Goal: Check status

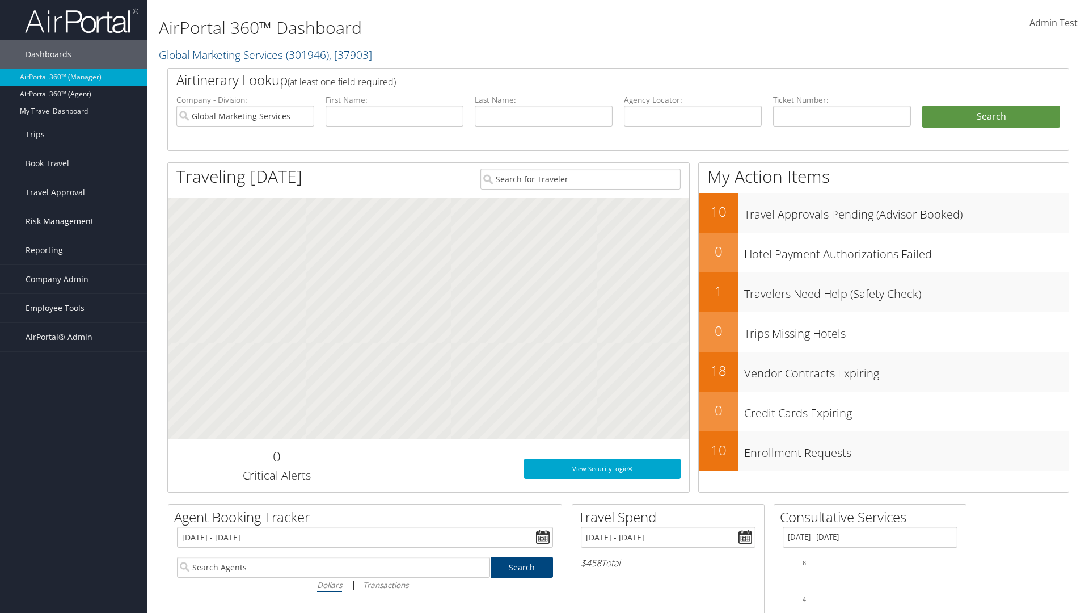
click at [74, 221] on span "Risk Management" at bounding box center [60, 221] width 68 height 28
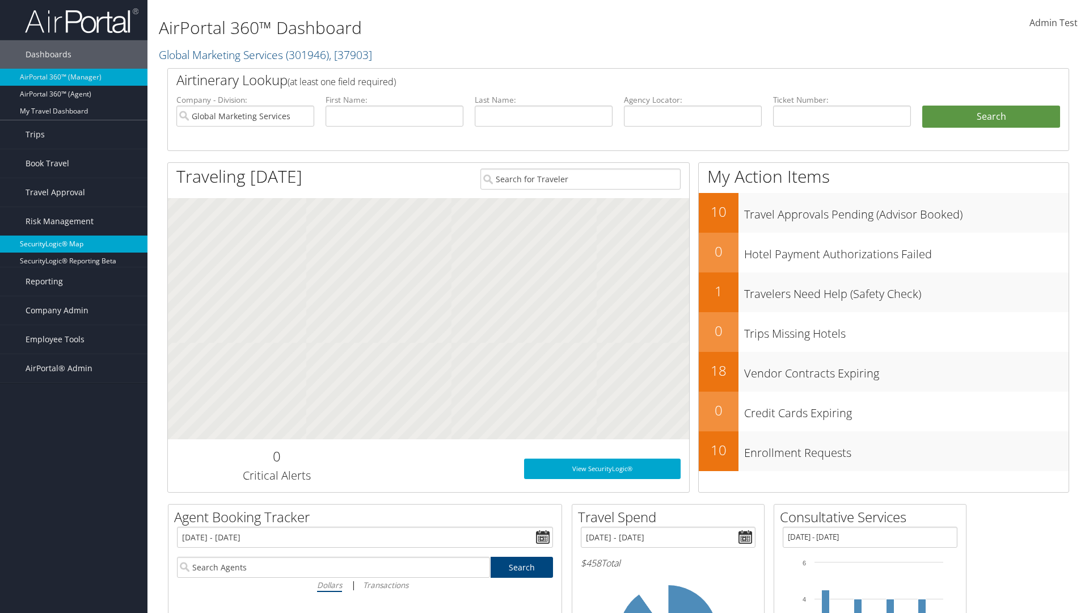
click at [74, 244] on link "SecurityLogic® Map" at bounding box center [74, 243] width 148 height 17
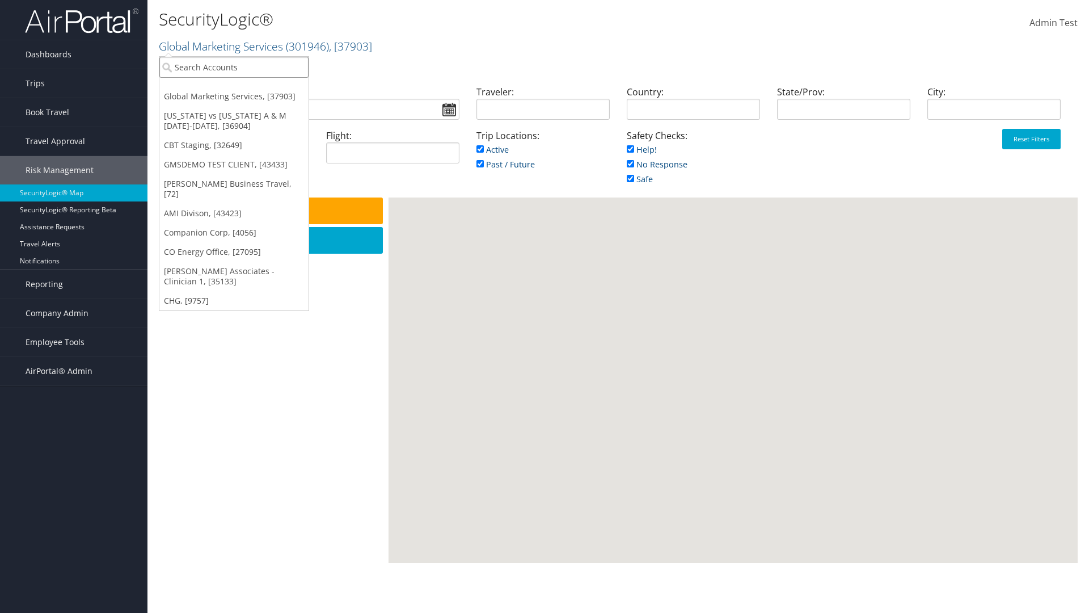
click at [234, 67] on input "search" at bounding box center [233, 67] width 149 height 21
type input "[PERSON_NAME] Business Travel"
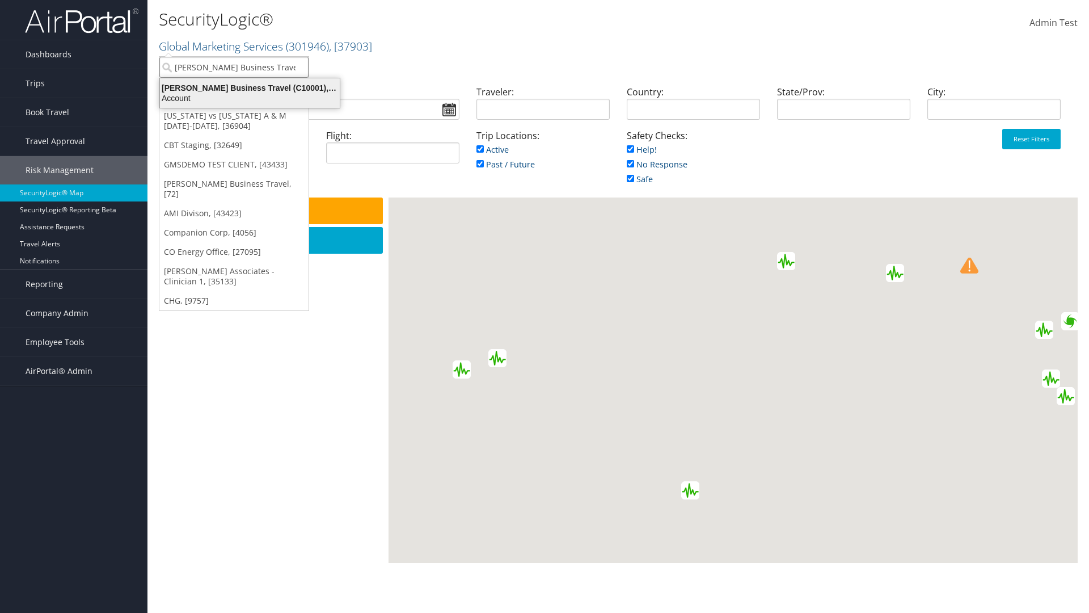
click at [250, 98] on div "Account" at bounding box center [249, 98] width 193 height 10
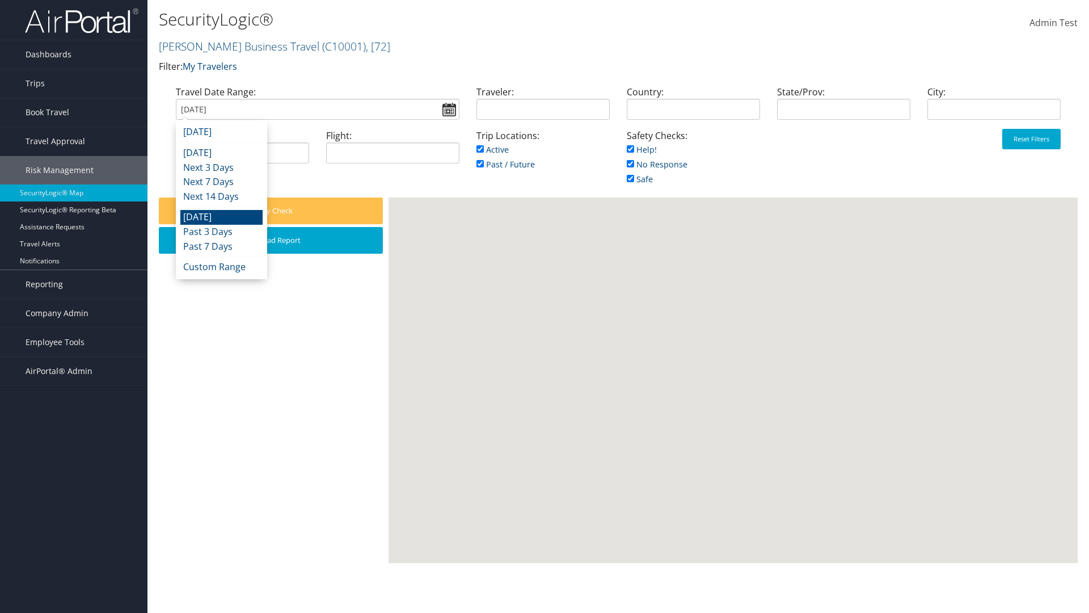
click at [317, 109] on input "[DATE]" at bounding box center [318, 109] width 284 height 21
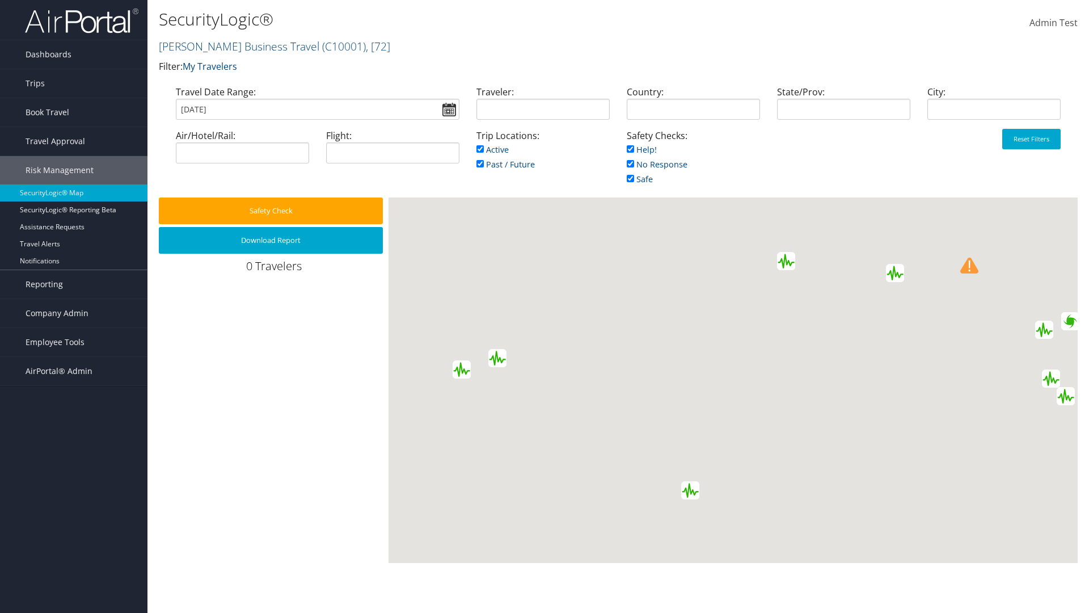
click at [317, 109] on input "08/30/2025" at bounding box center [318, 109] width 284 height 21
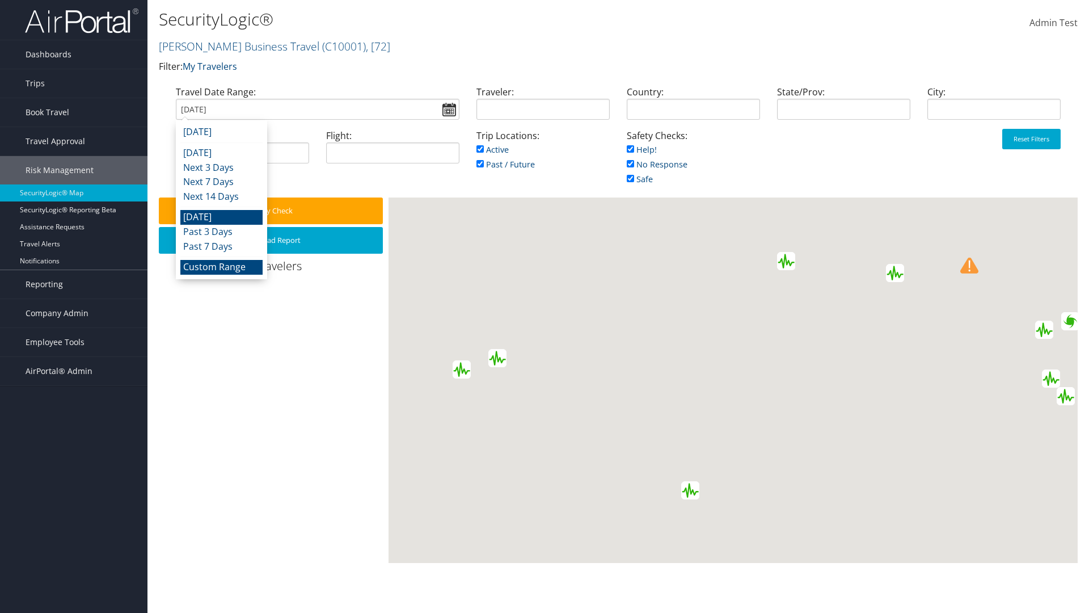
click at [221, 267] on li "Custom Range" at bounding box center [221, 267] width 82 height 15
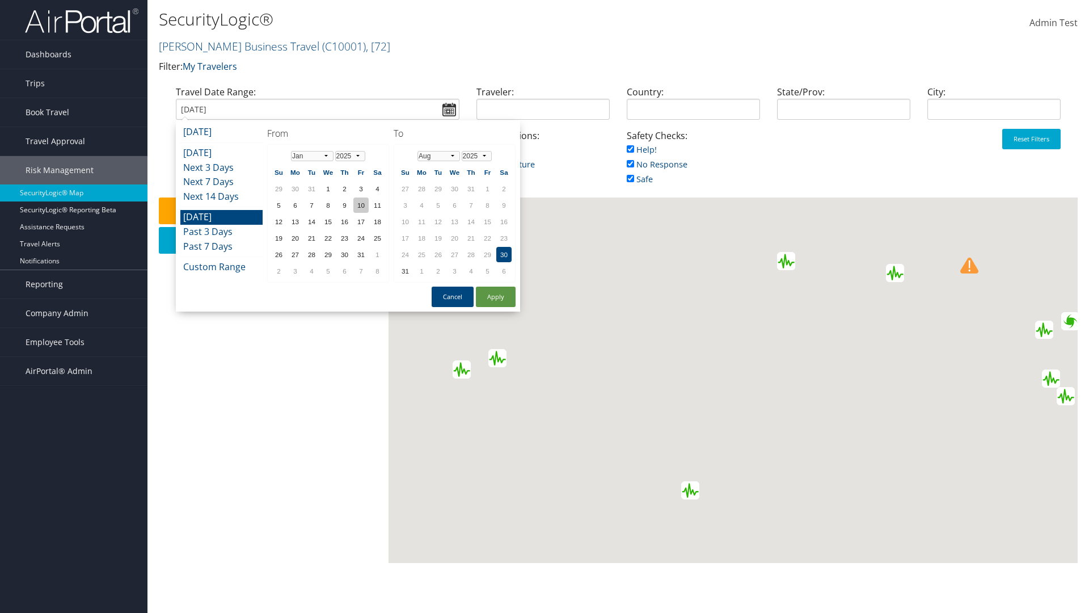
click at [361, 205] on td "10" at bounding box center [360, 204] width 15 height 15
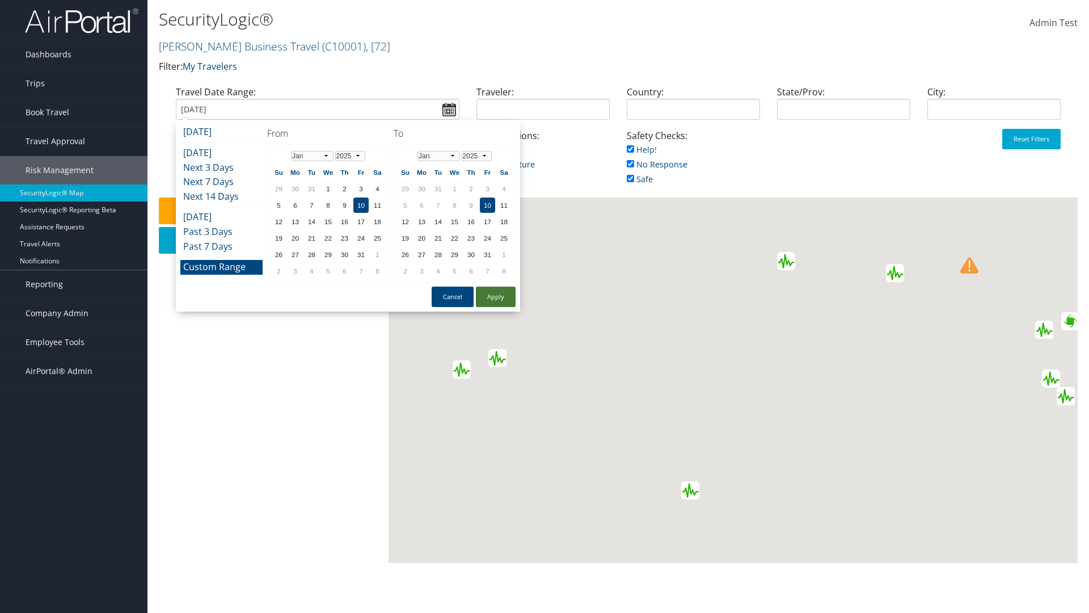
click at [496, 297] on button "Apply" at bounding box center [496, 297] width 40 height 20
type input "01/10/2025"
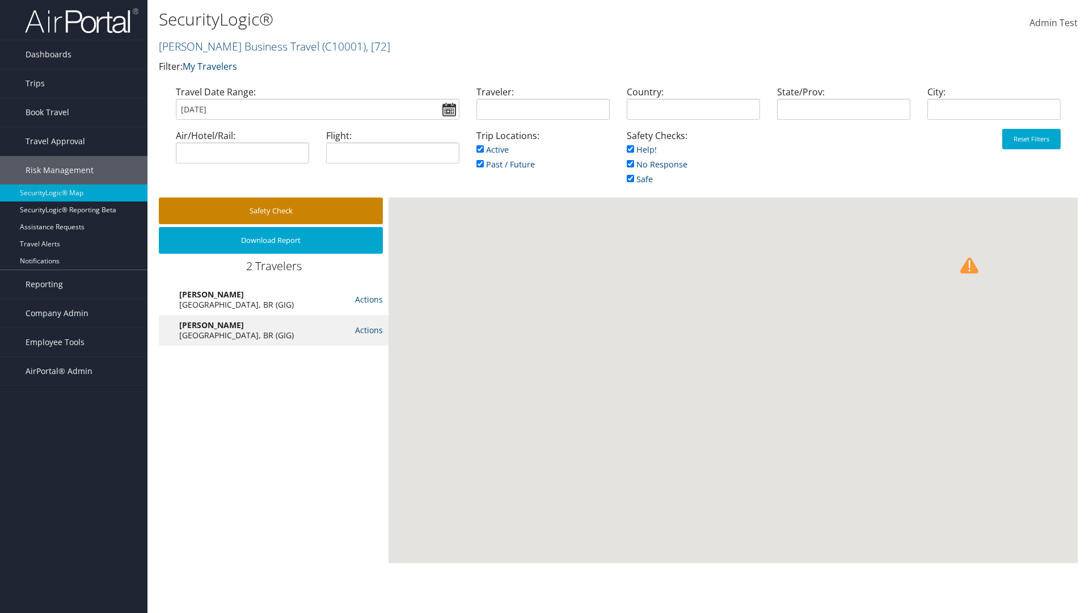
click at [271, 211] on button "Safety Check" at bounding box center [271, 210] width 224 height 27
